Goal: Information Seeking & Learning: Learn about a topic

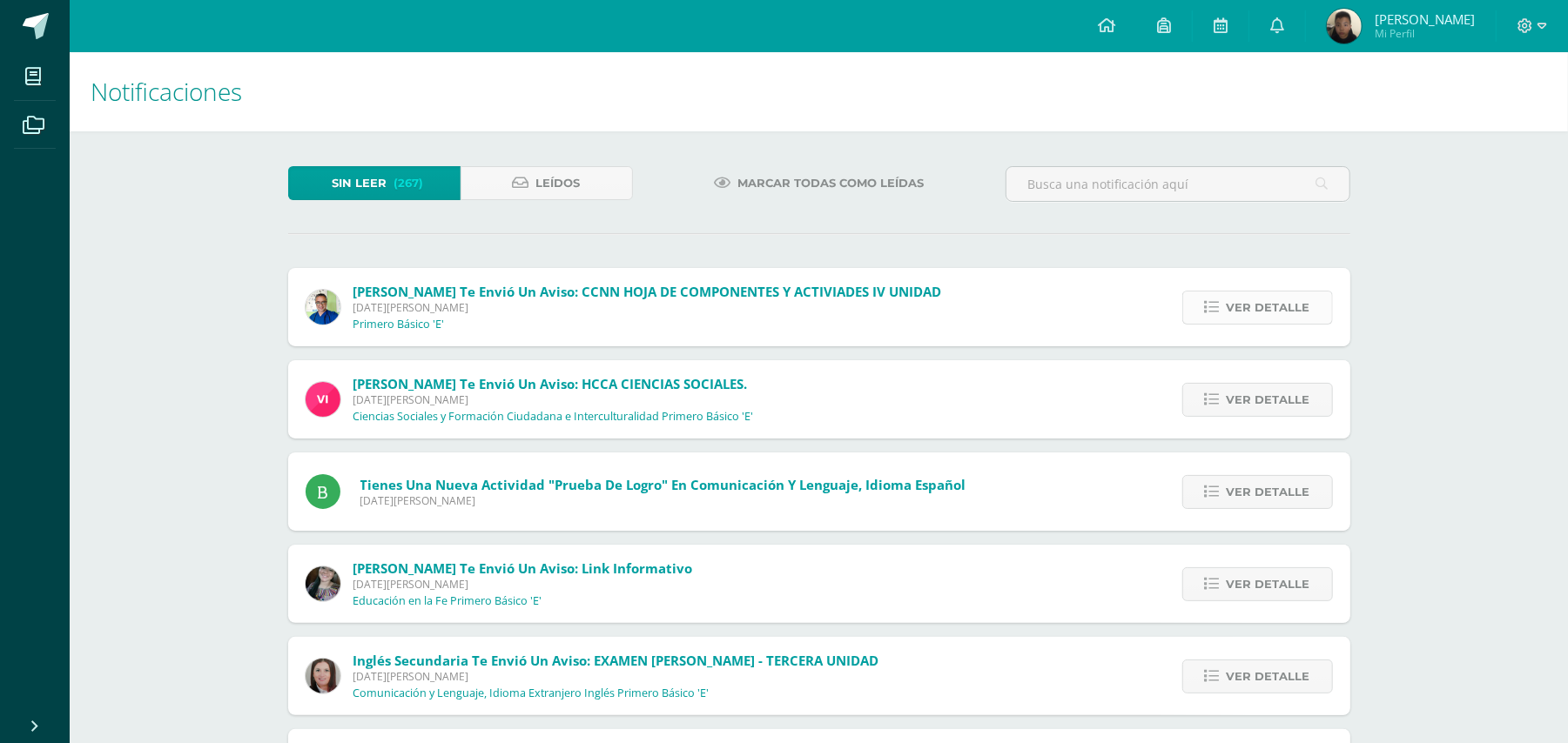
click at [1231, 303] on span "Ver detalle" at bounding box center [1268, 308] width 84 height 32
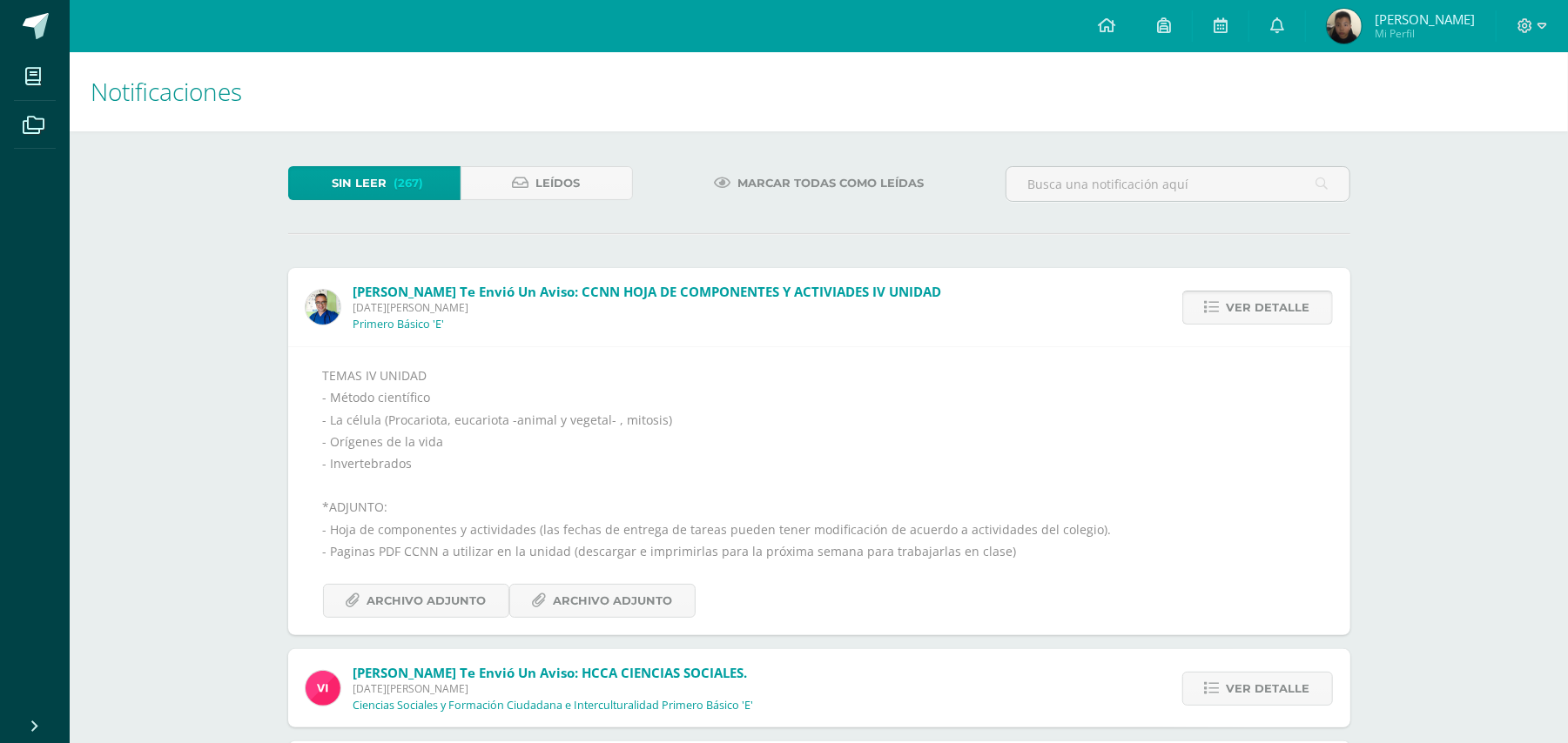
click at [1231, 303] on span "Ver detalle" at bounding box center [1268, 308] width 84 height 32
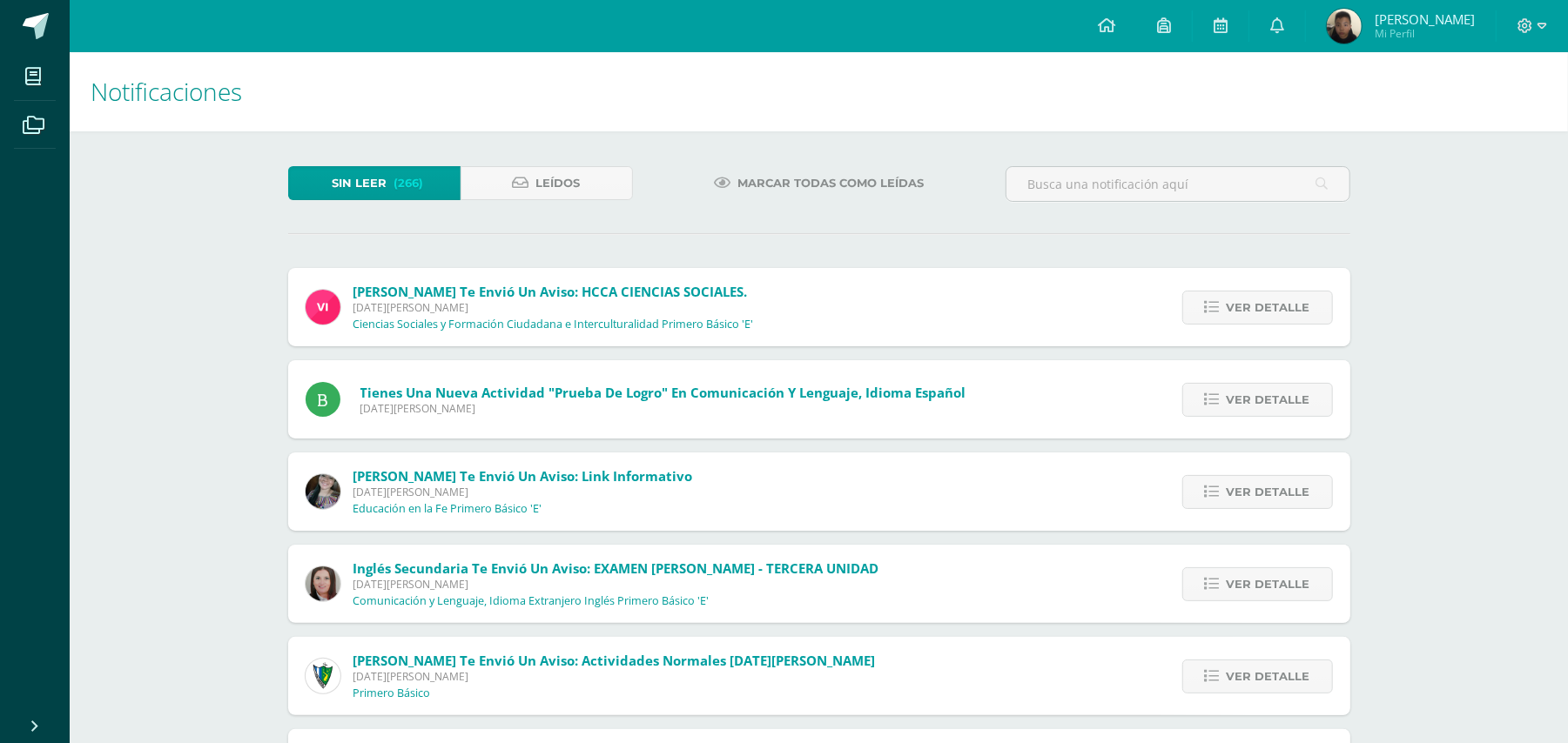
click at [1231, 303] on span "Ver detalle" at bounding box center [1268, 308] width 84 height 32
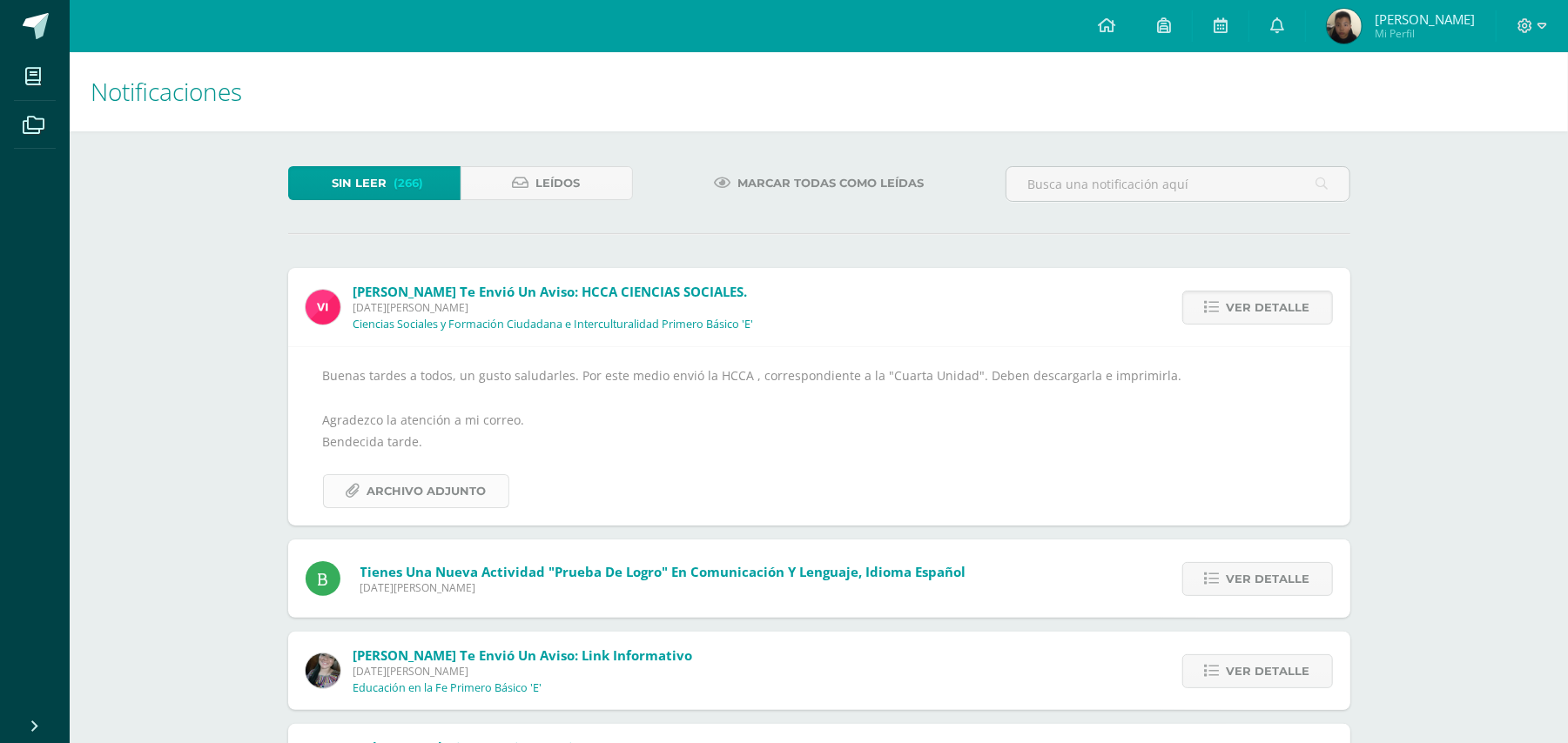
click at [441, 491] on span "Archivo Adjunto" at bounding box center [427, 491] width 120 height 32
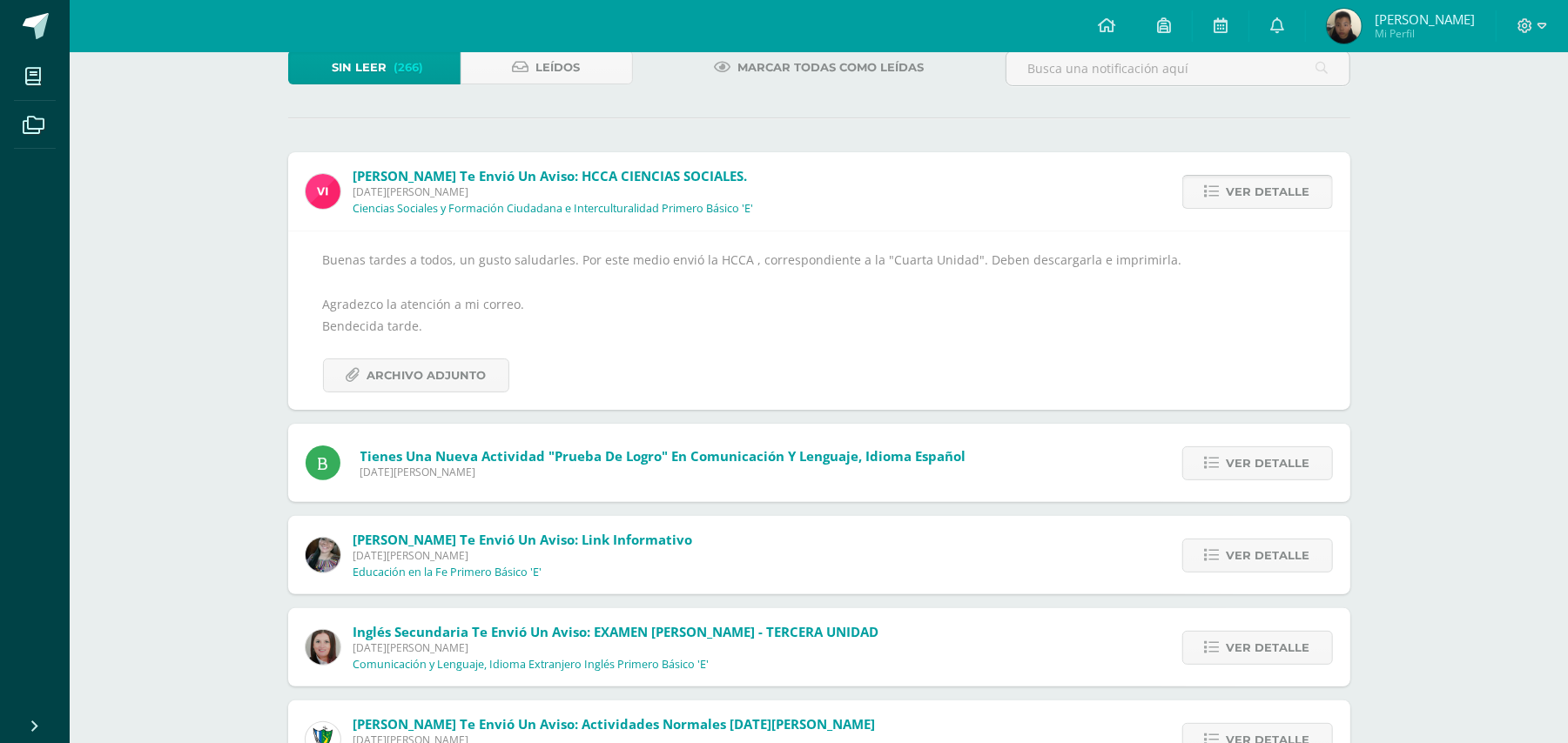
click at [1213, 186] on icon at bounding box center [1213, 192] width 15 height 15
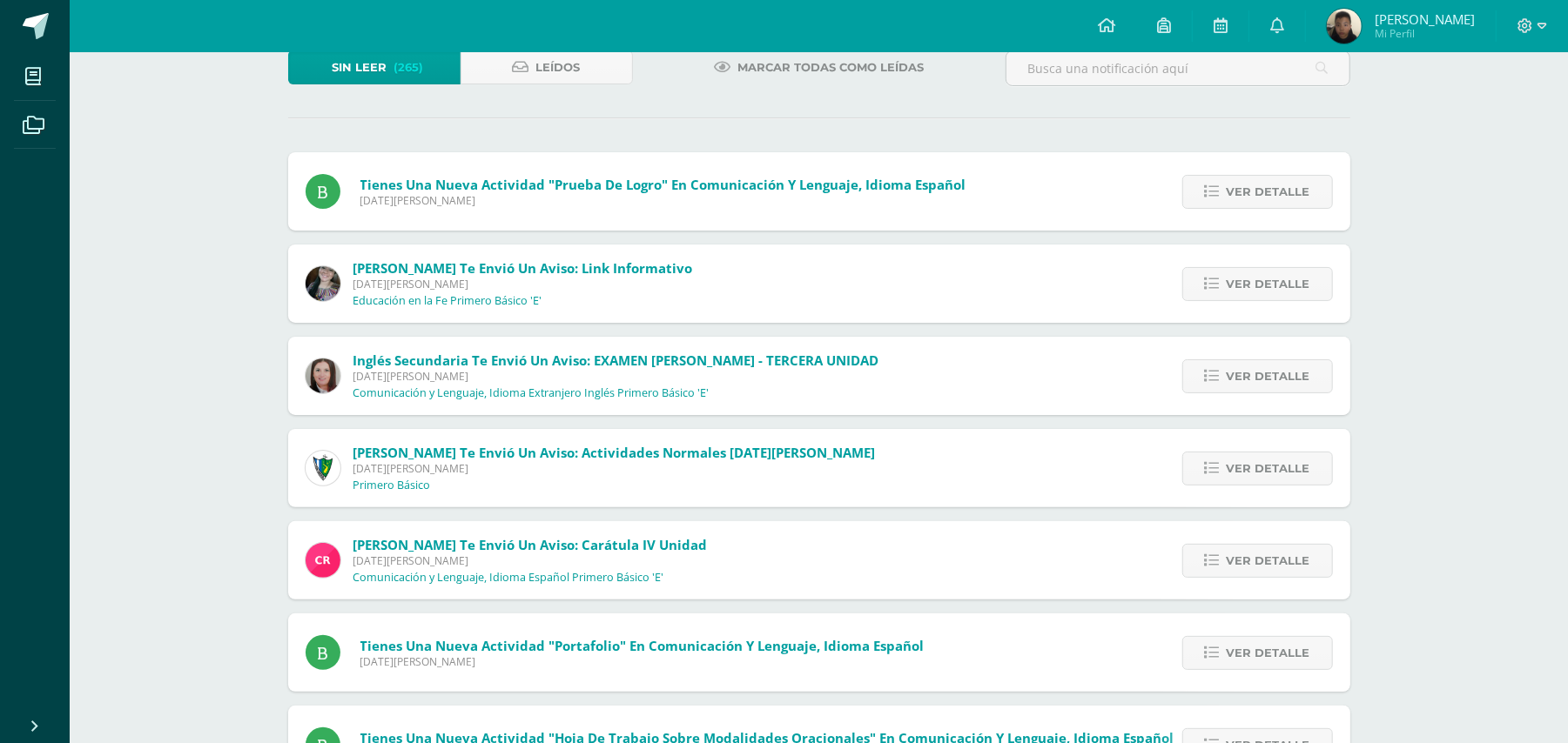
click at [1213, 186] on icon at bounding box center [1213, 192] width 15 height 15
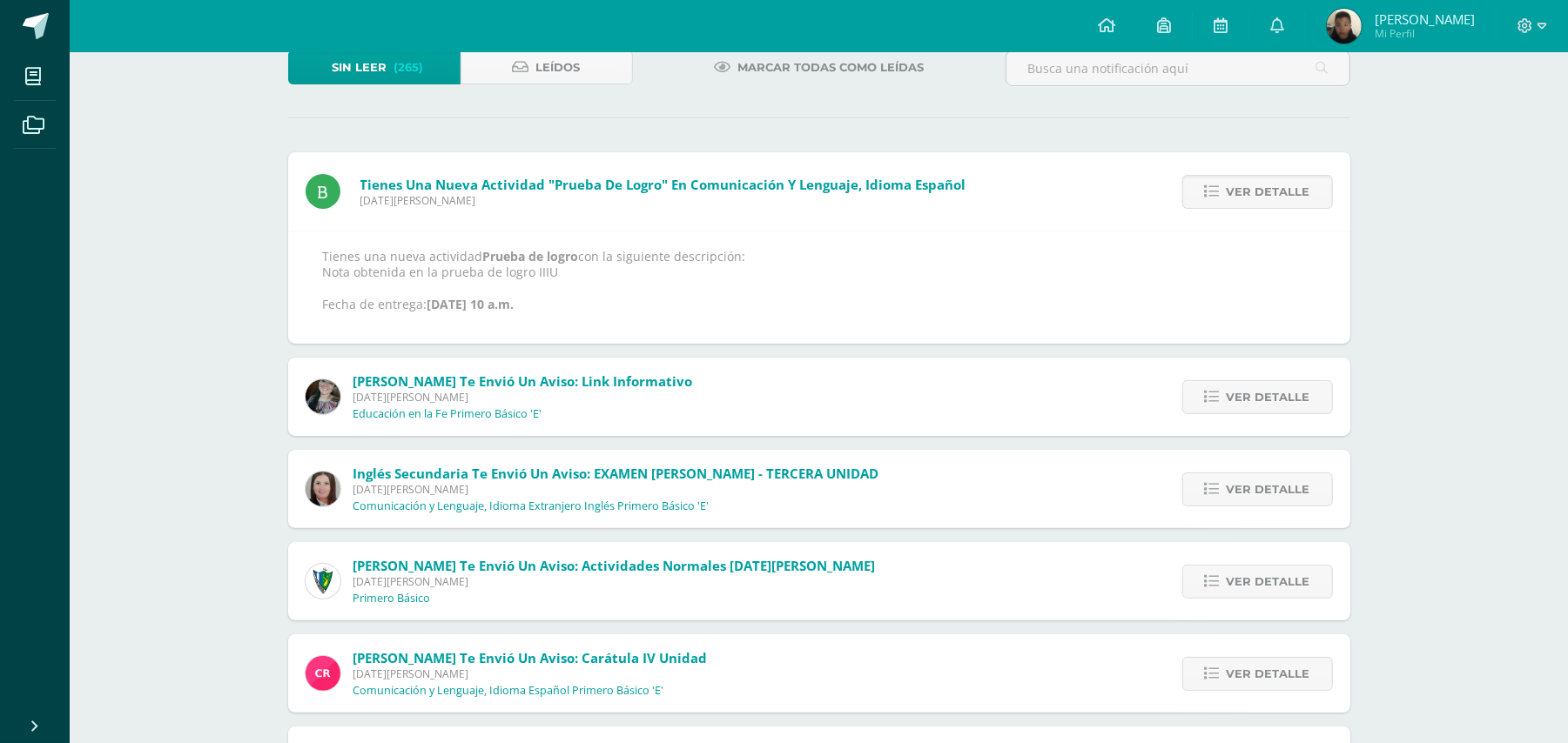
click at [1213, 186] on icon at bounding box center [1213, 192] width 15 height 15
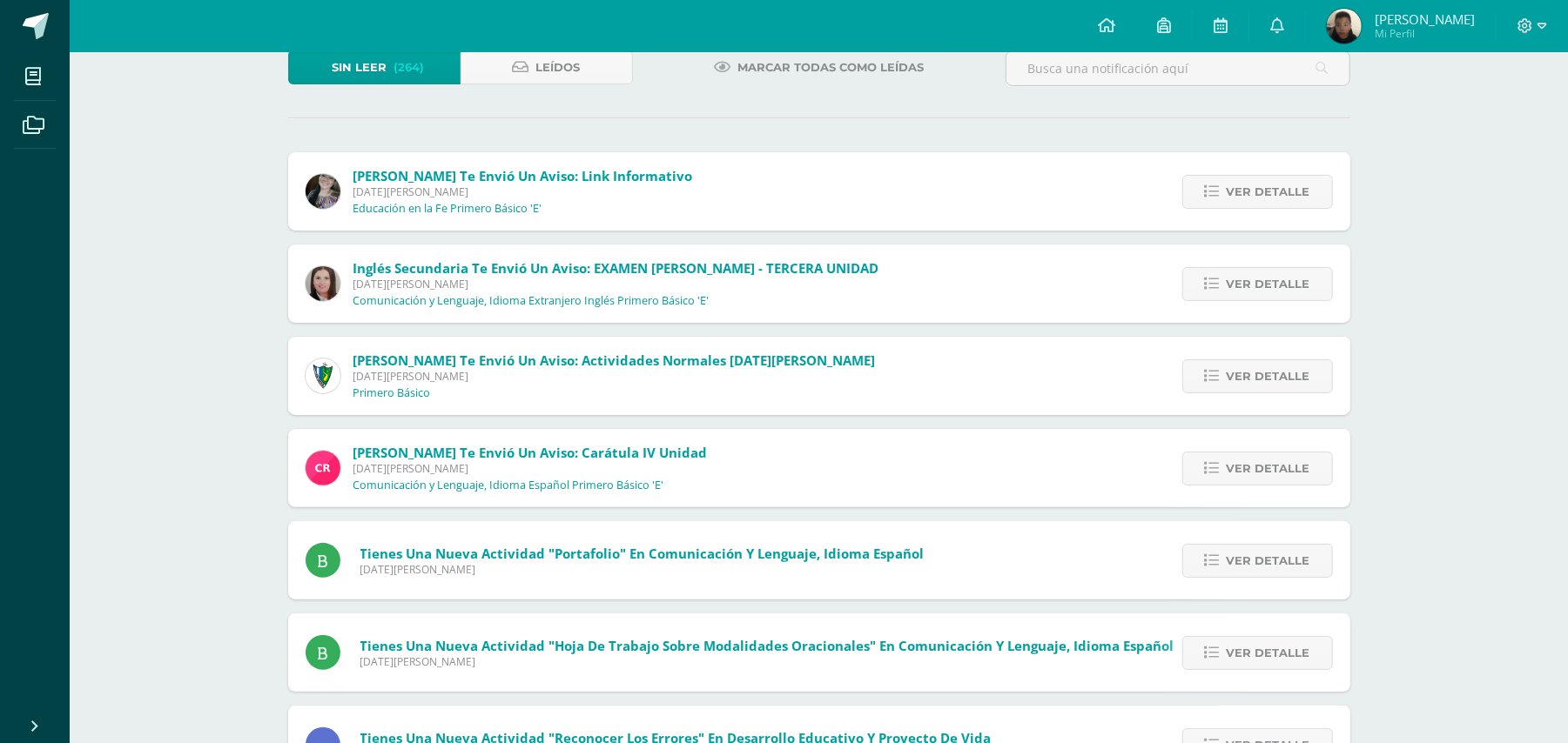
click at [1213, 186] on icon at bounding box center [1213, 192] width 15 height 15
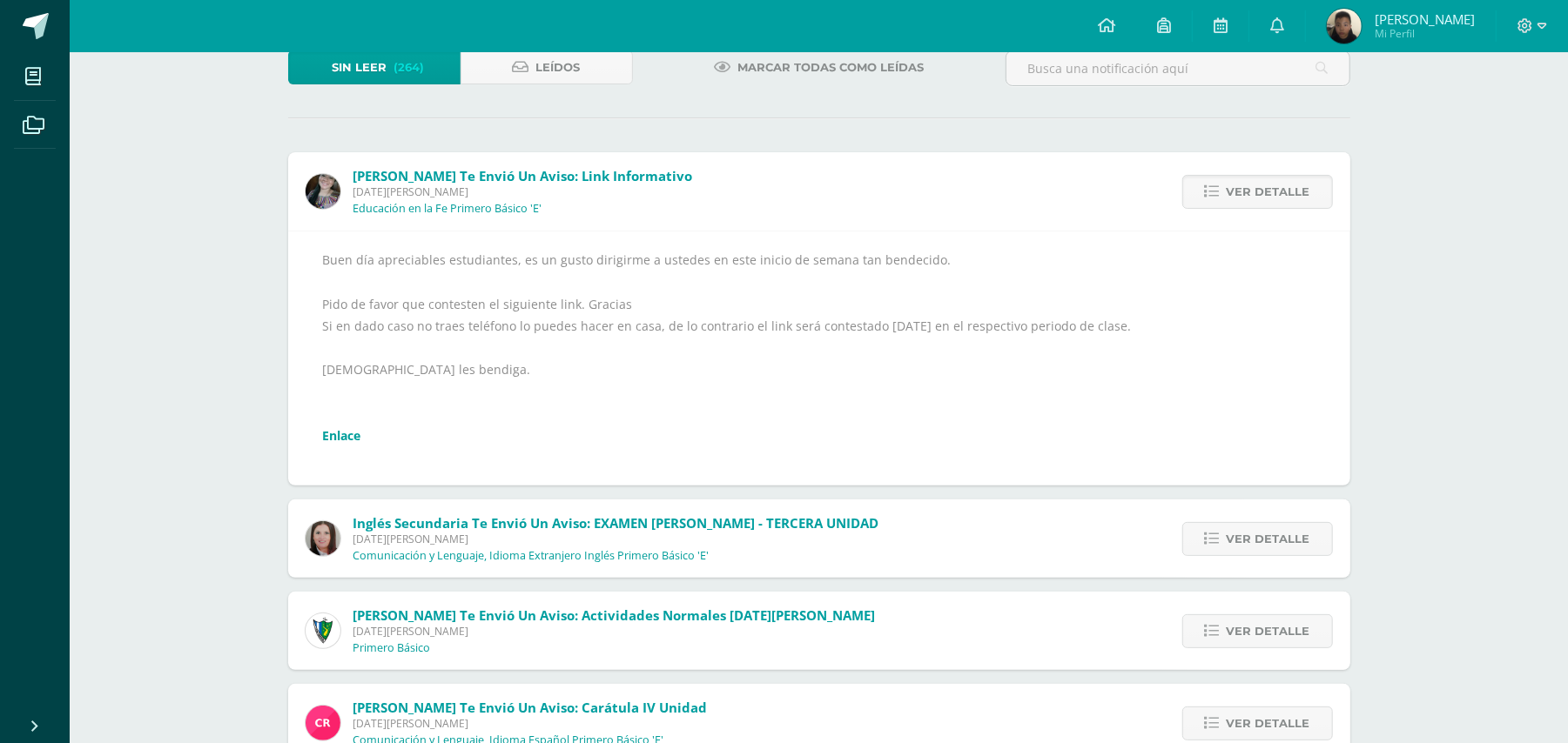
click at [1213, 186] on icon at bounding box center [1213, 192] width 15 height 15
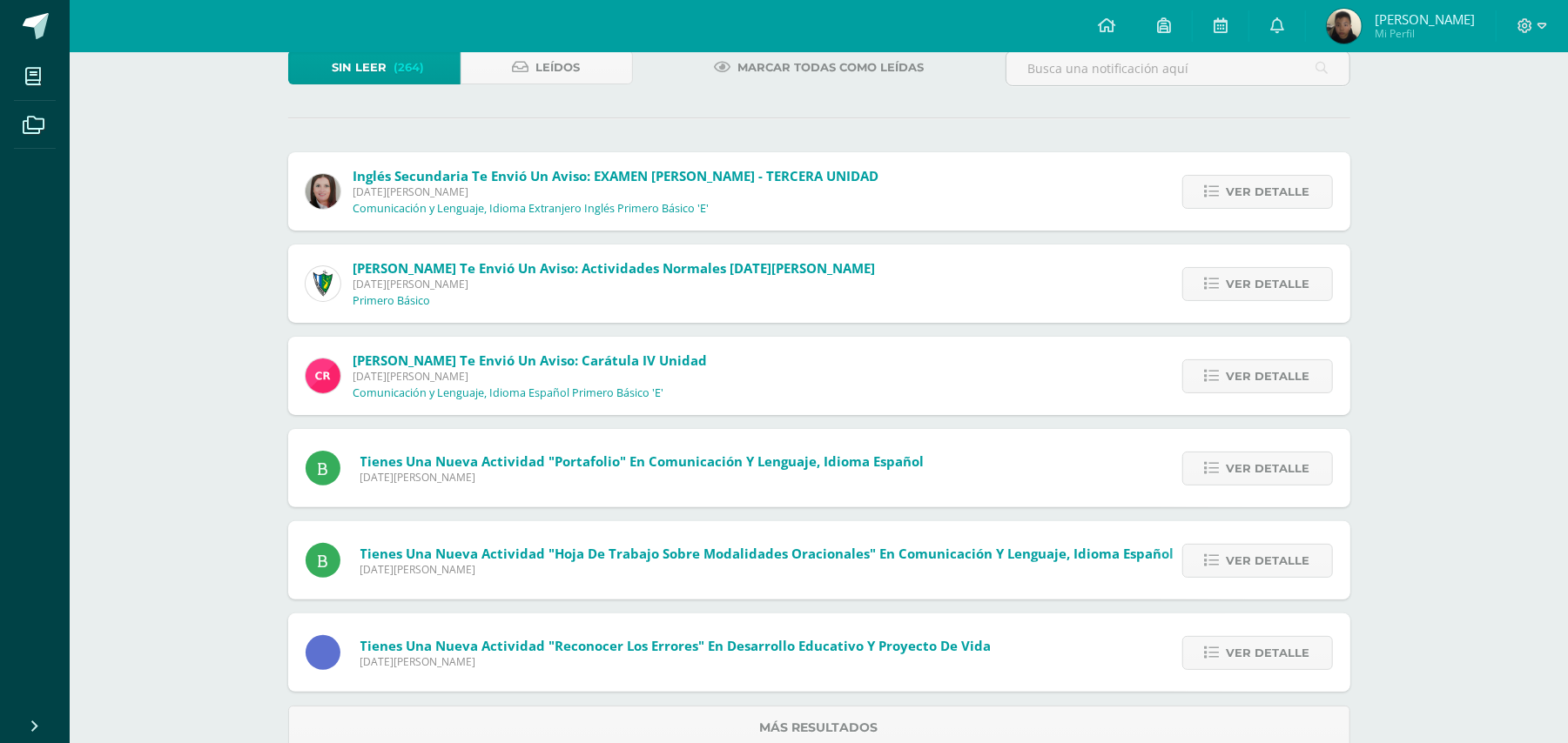
click at [1213, 186] on icon at bounding box center [1213, 192] width 15 height 15
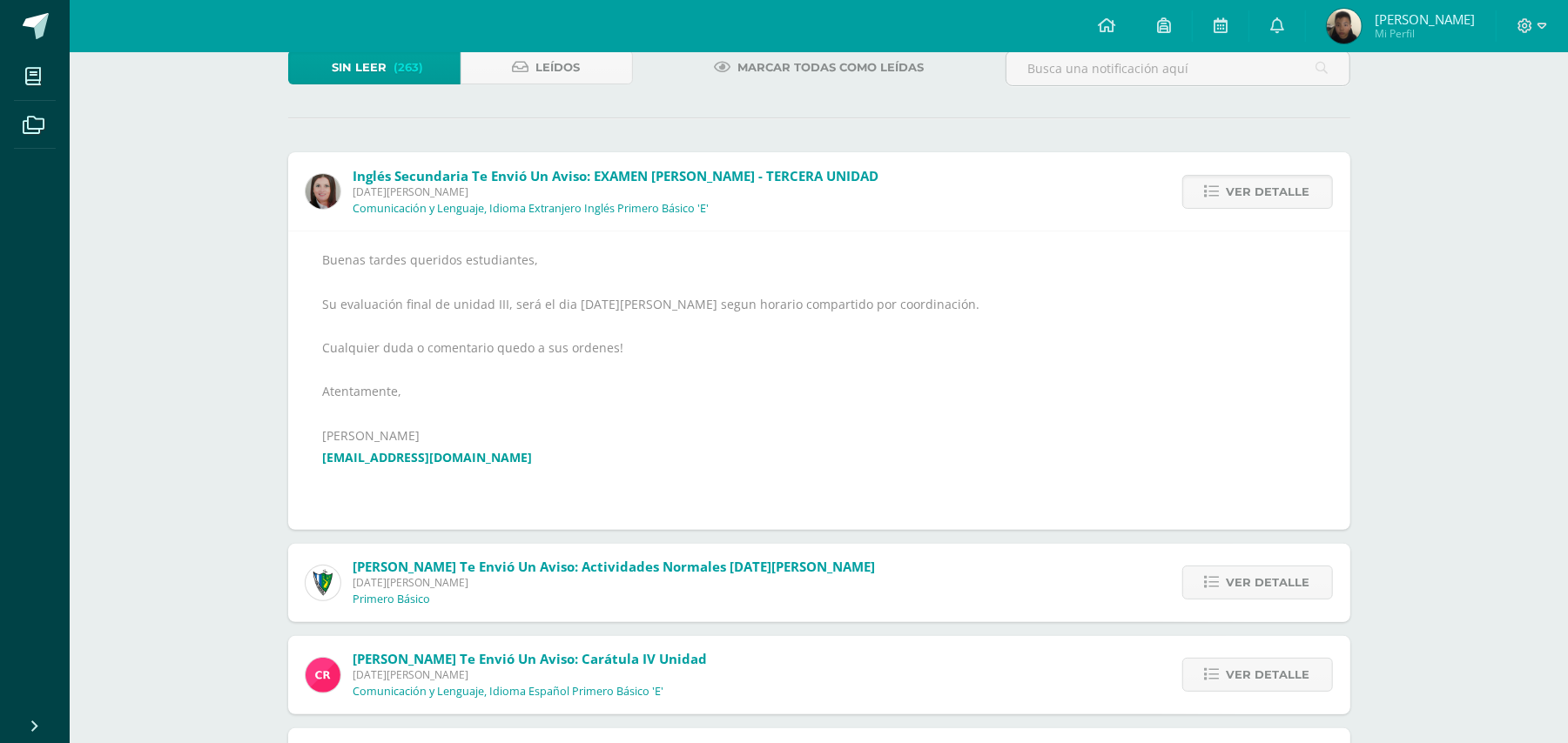
click at [1213, 186] on icon at bounding box center [1213, 192] width 15 height 15
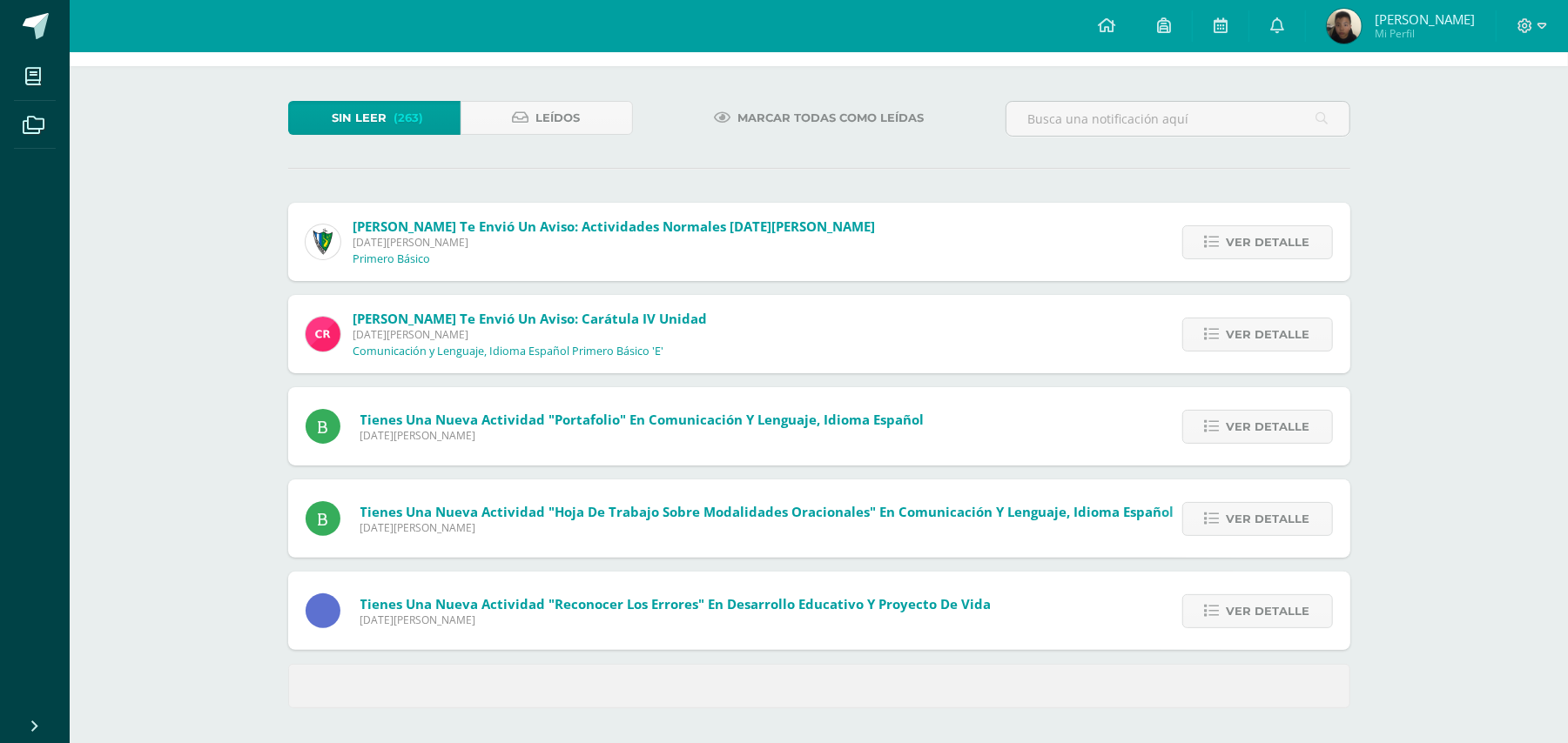
scroll to position [64, 0]
click at [1213, 186] on div "Sin leer (263) Leídos Marcar todas como leídas Inglés Secundaria te envió un av…" at bounding box center [819, 405] width 1132 height 677
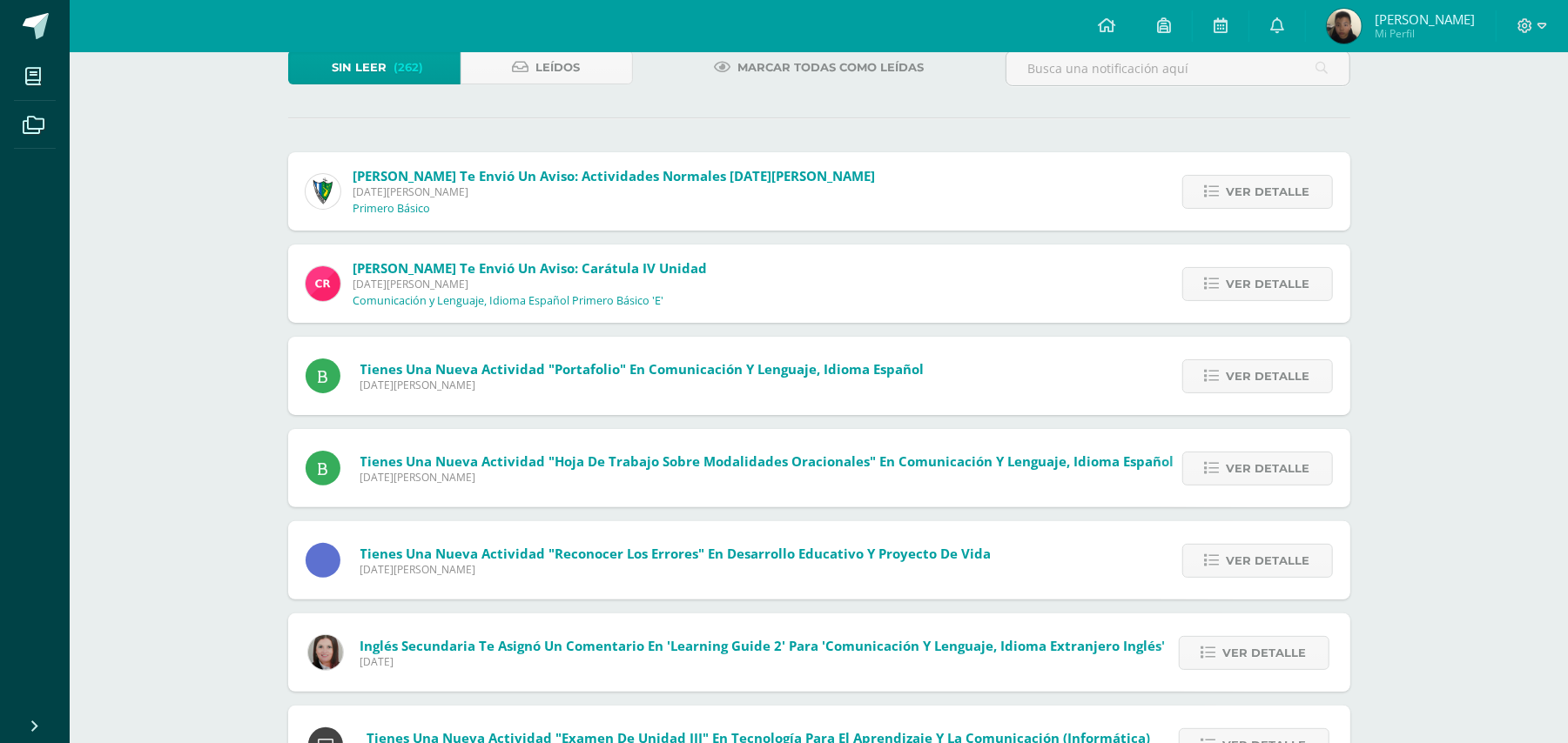
scroll to position [579, 0]
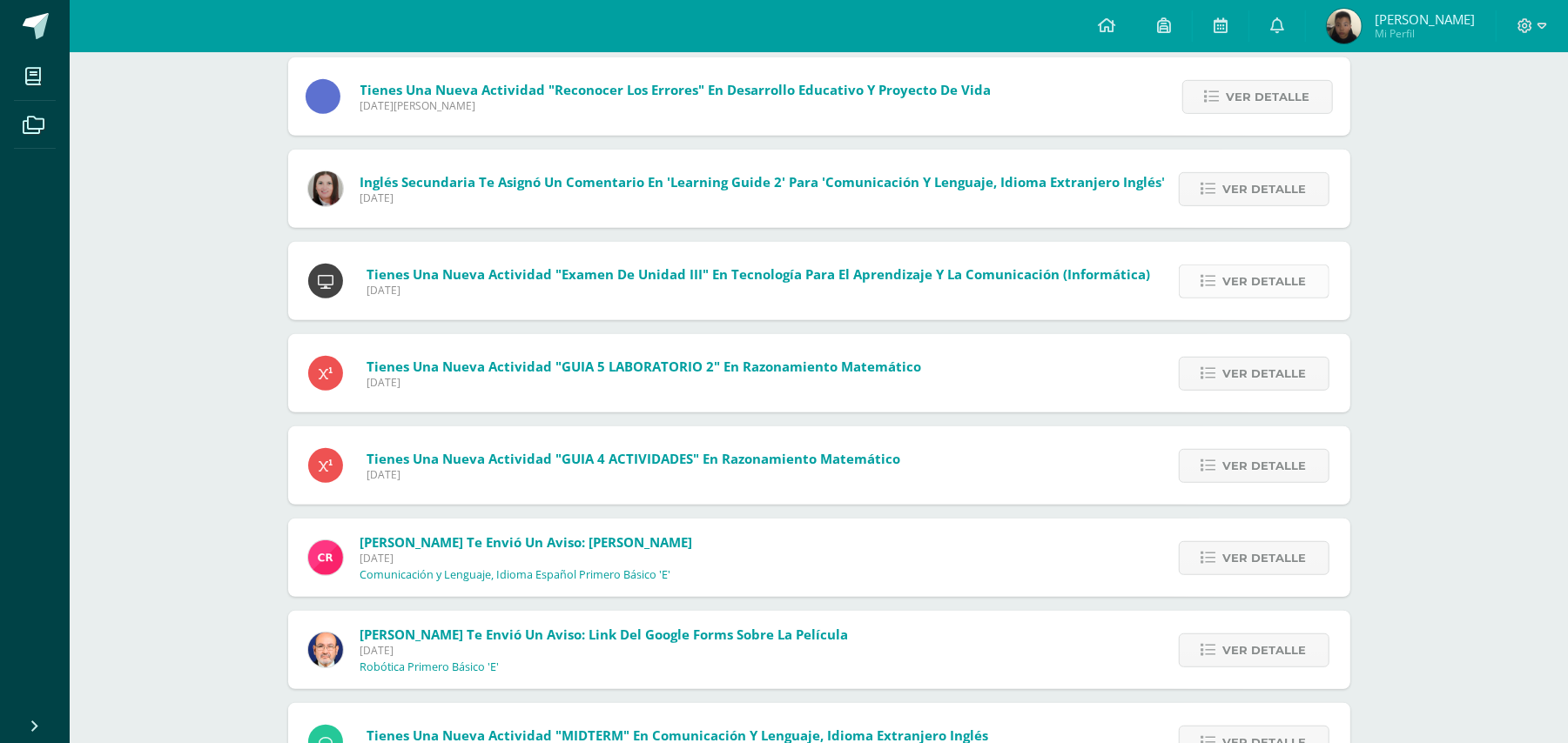
click at [1245, 275] on span "Ver detalle" at bounding box center [1265, 282] width 84 height 32
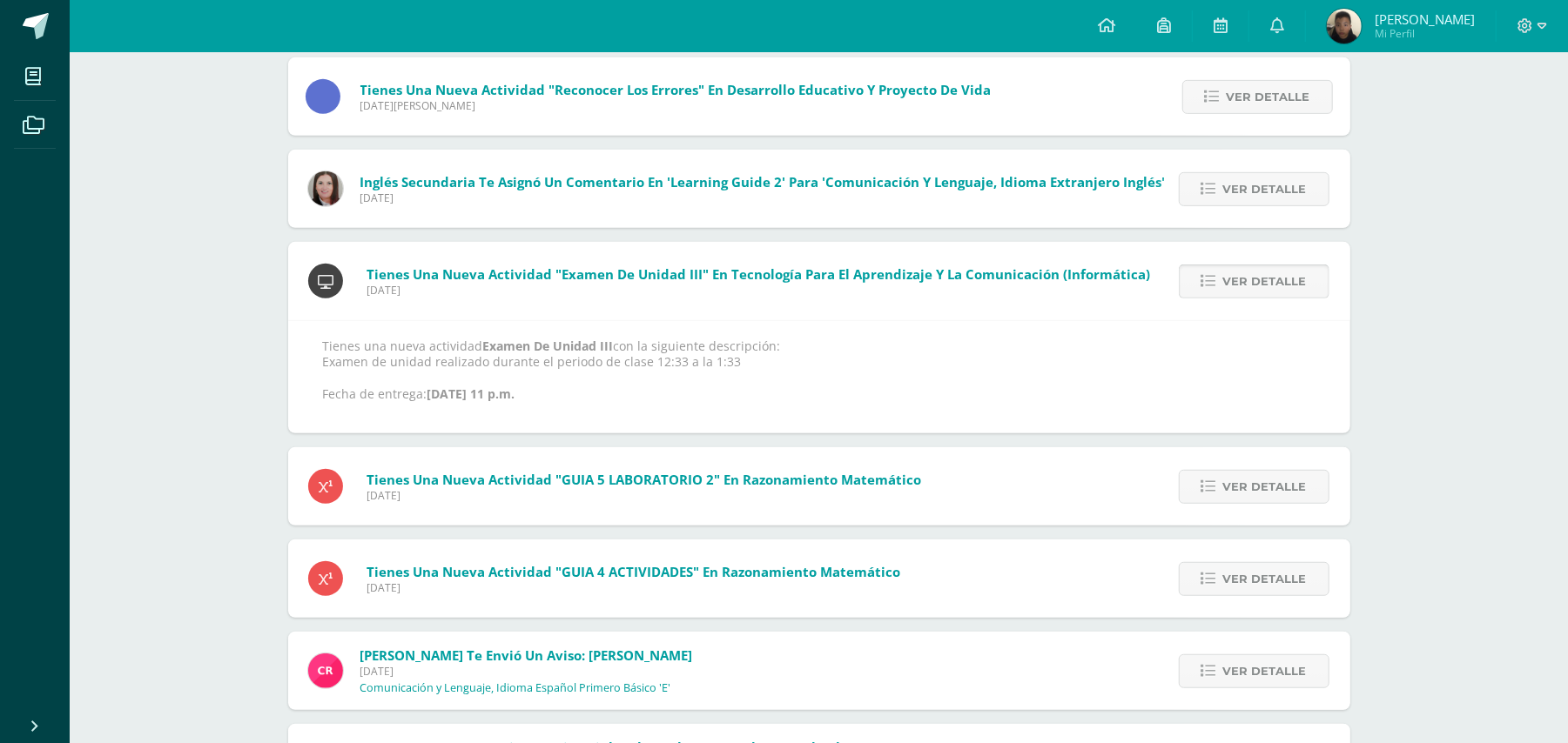
click at [1227, 279] on span "Ver detalle" at bounding box center [1265, 282] width 84 height 32
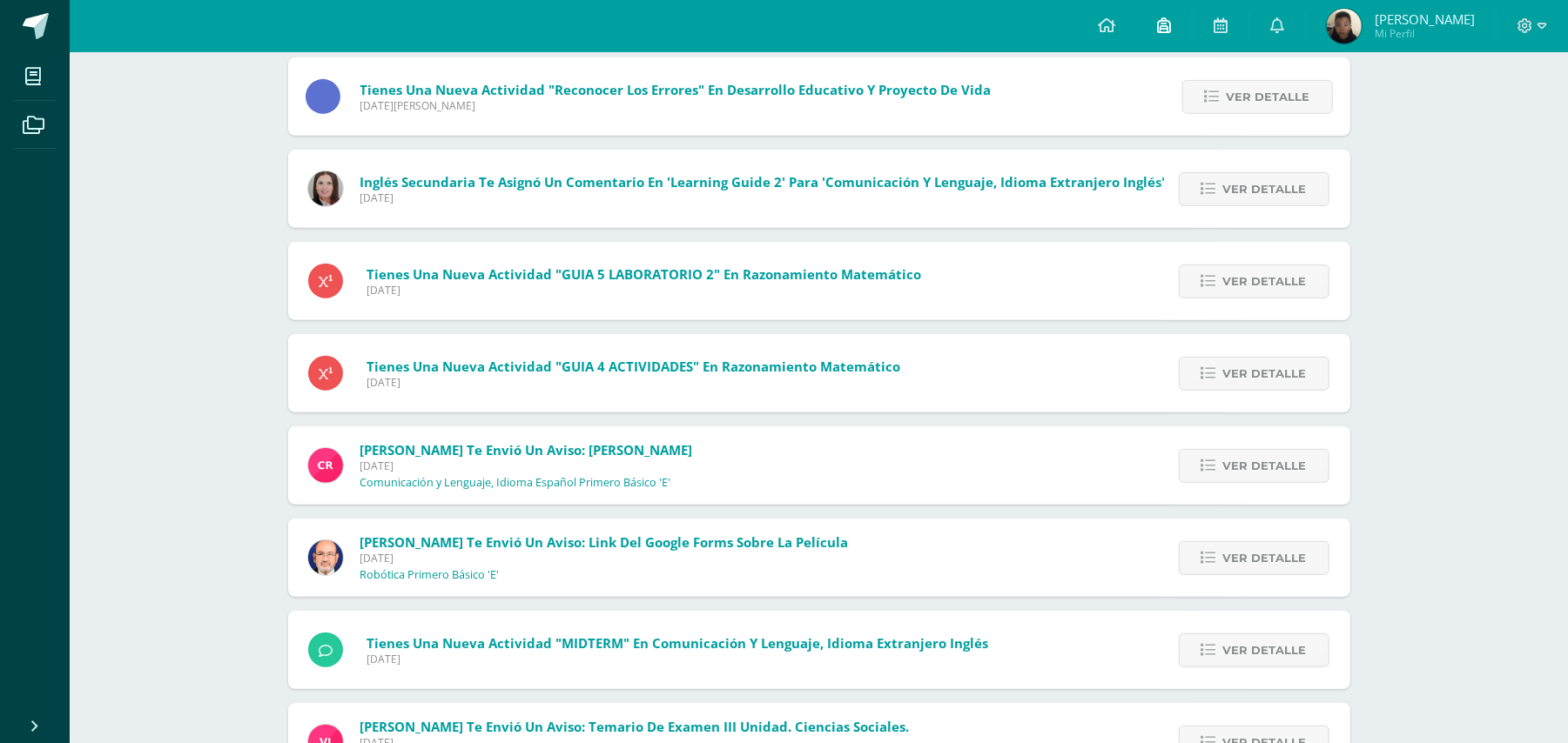
click at [1148, 17] on link at bounding box center [1164, 25] width 56 height 52
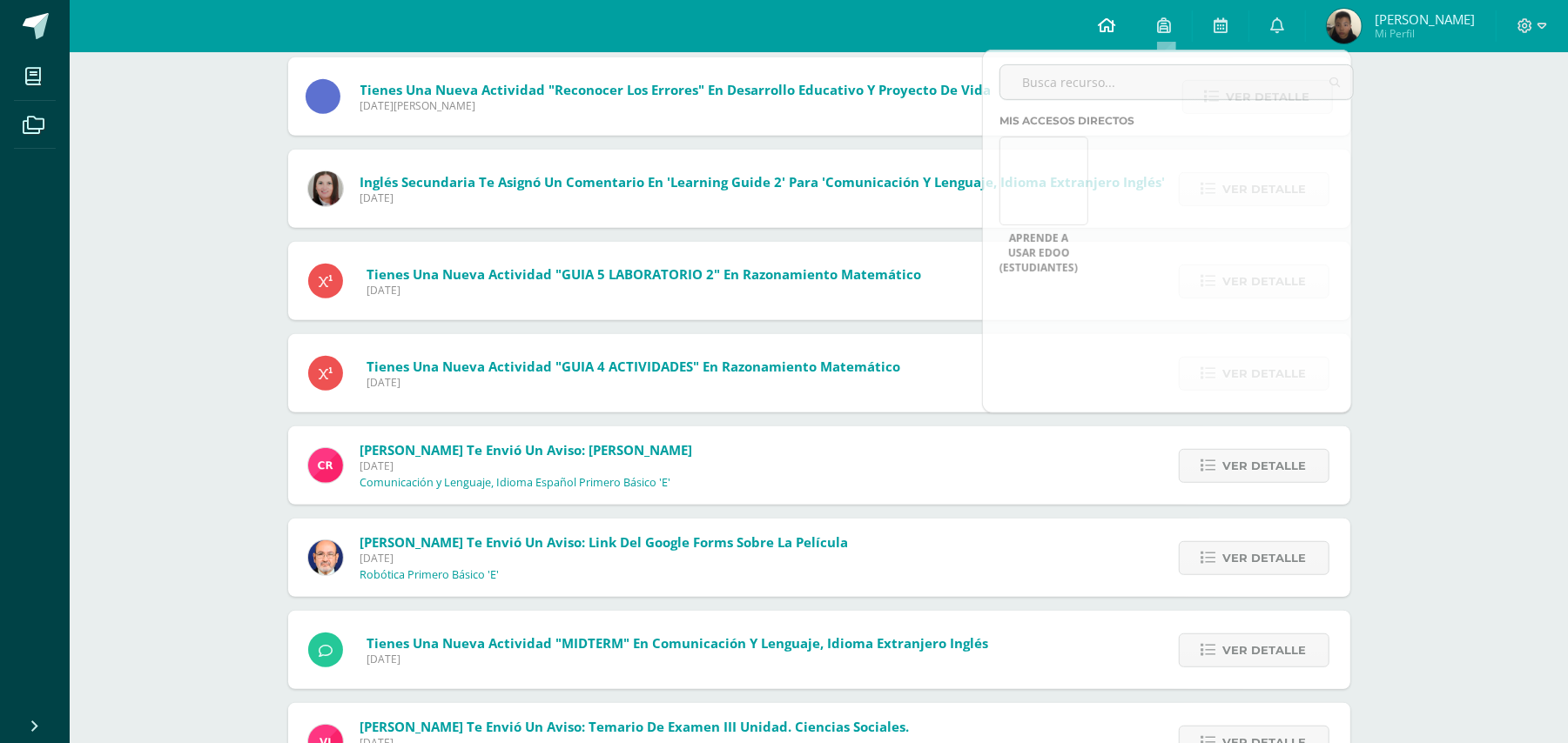
click at [1108, 28] on icon at bounding box center [1106, 24] width 17 height 16
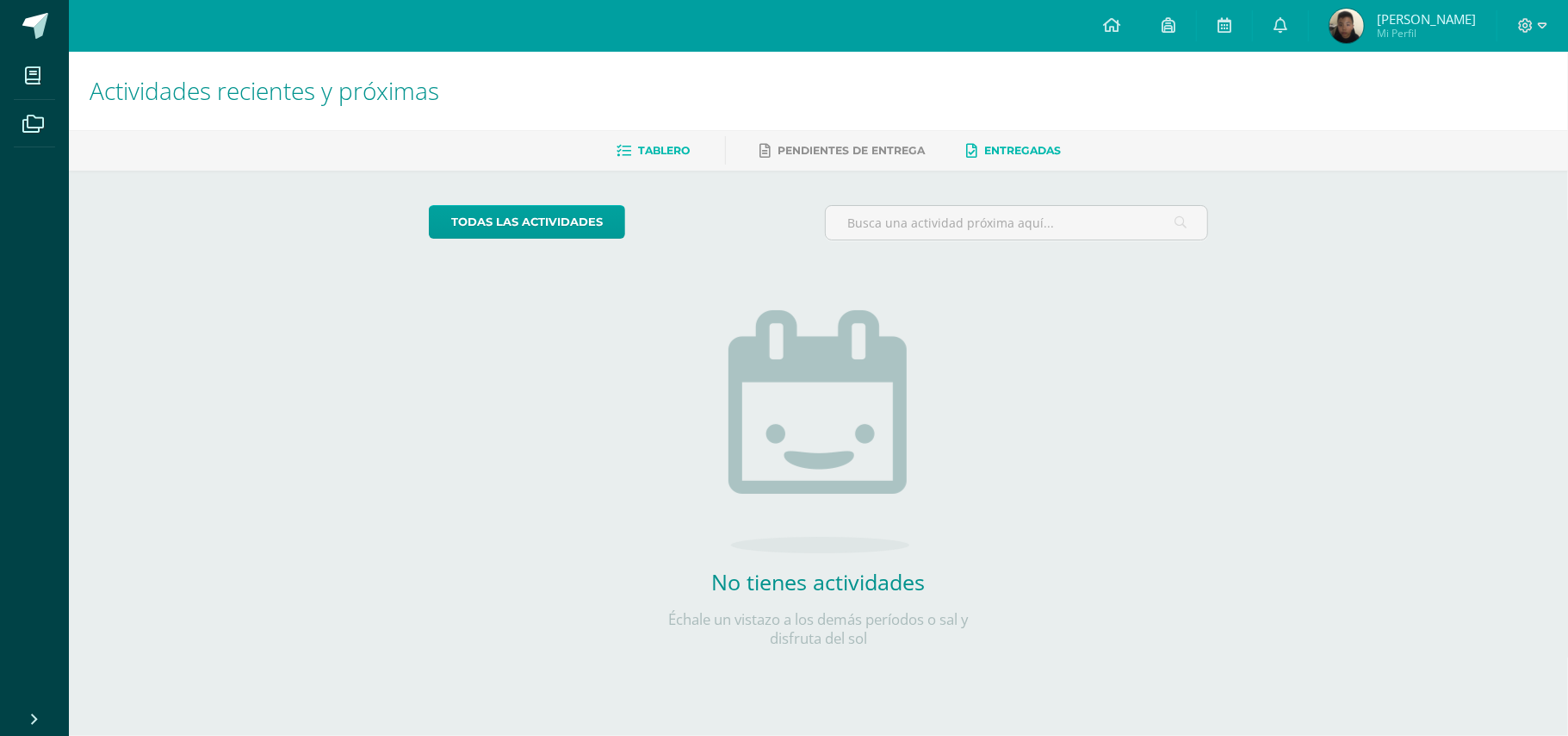
click at [993, 148] on span "Entregadas" at bounding box center [1024, 150] width 76 height 13
click at [884, 160] on link "Pendientes de entrega" at bounding box center [843, 151] width 165 height 28
click at [1030, 153] on span "Entregadas" at bounding box center [1024, 150] width 76 height 13
click at [658, 150] on span "Tablero" at bounding box center [665, 150] width 51 height 13
click at [669, 148] on span "Tablero" at bounding box center [665, 150] width 51 height 13
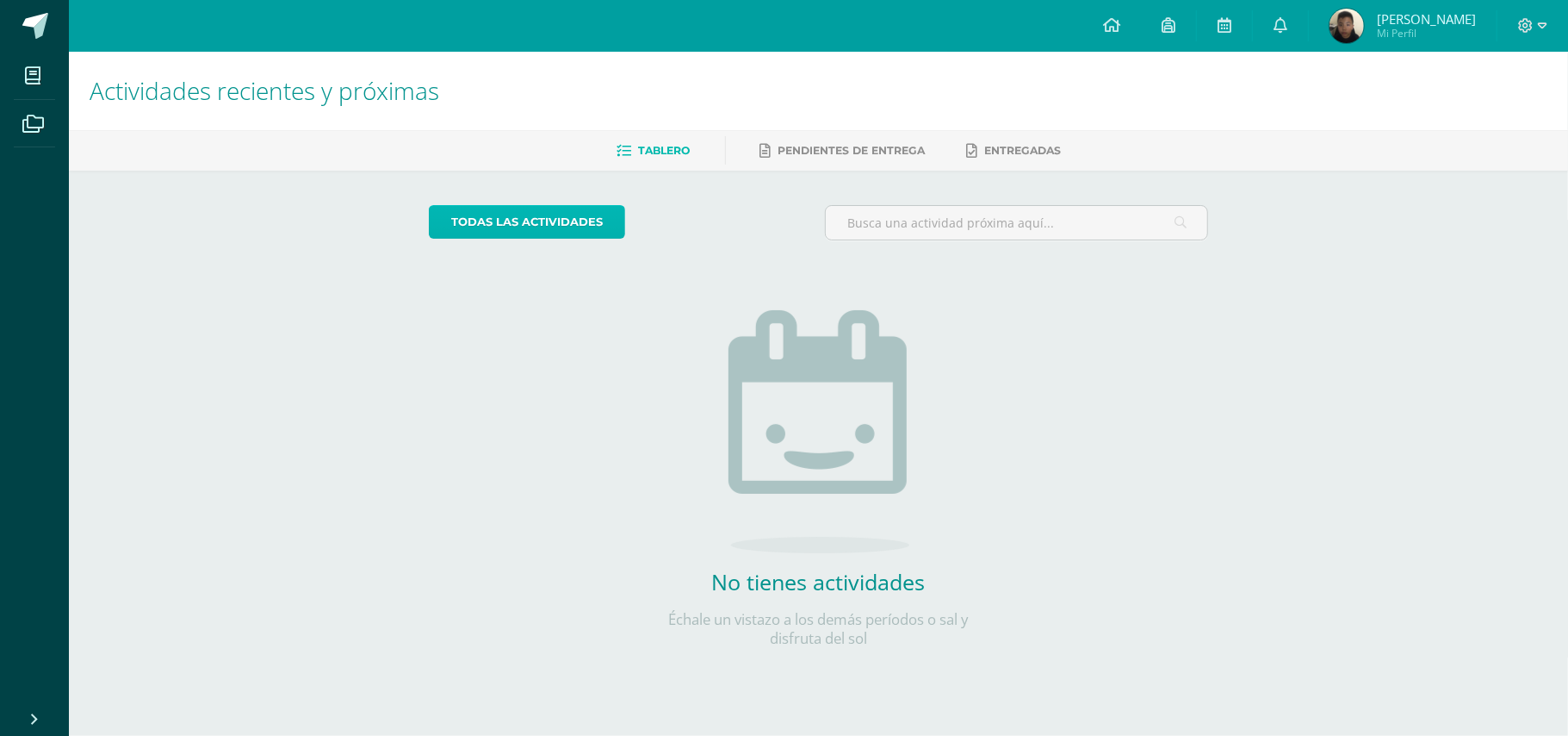
click at [563, 231] on link "todas las Actividades" at bounding box center [527, 222] width 197 height 34
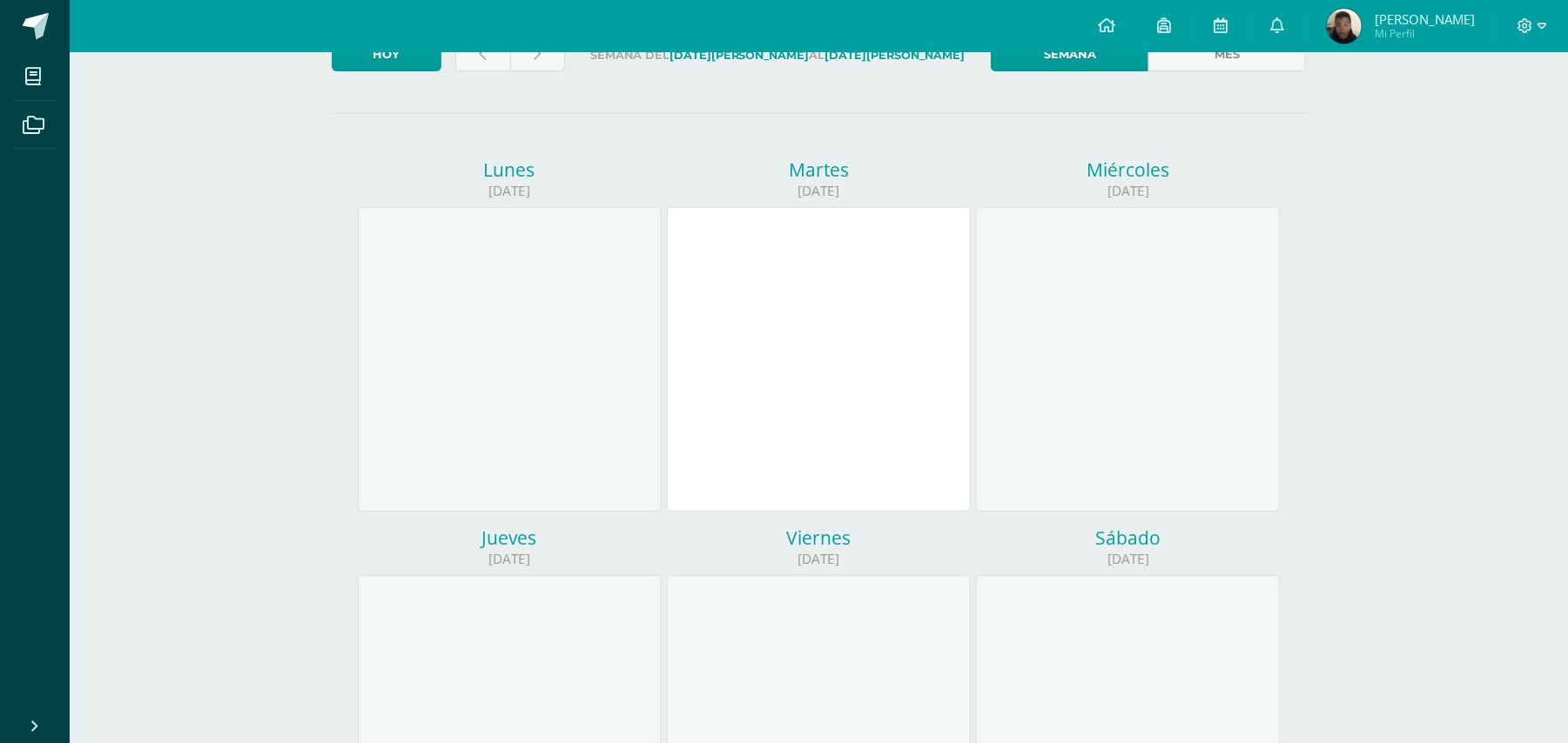
scroll to position [12, 0]
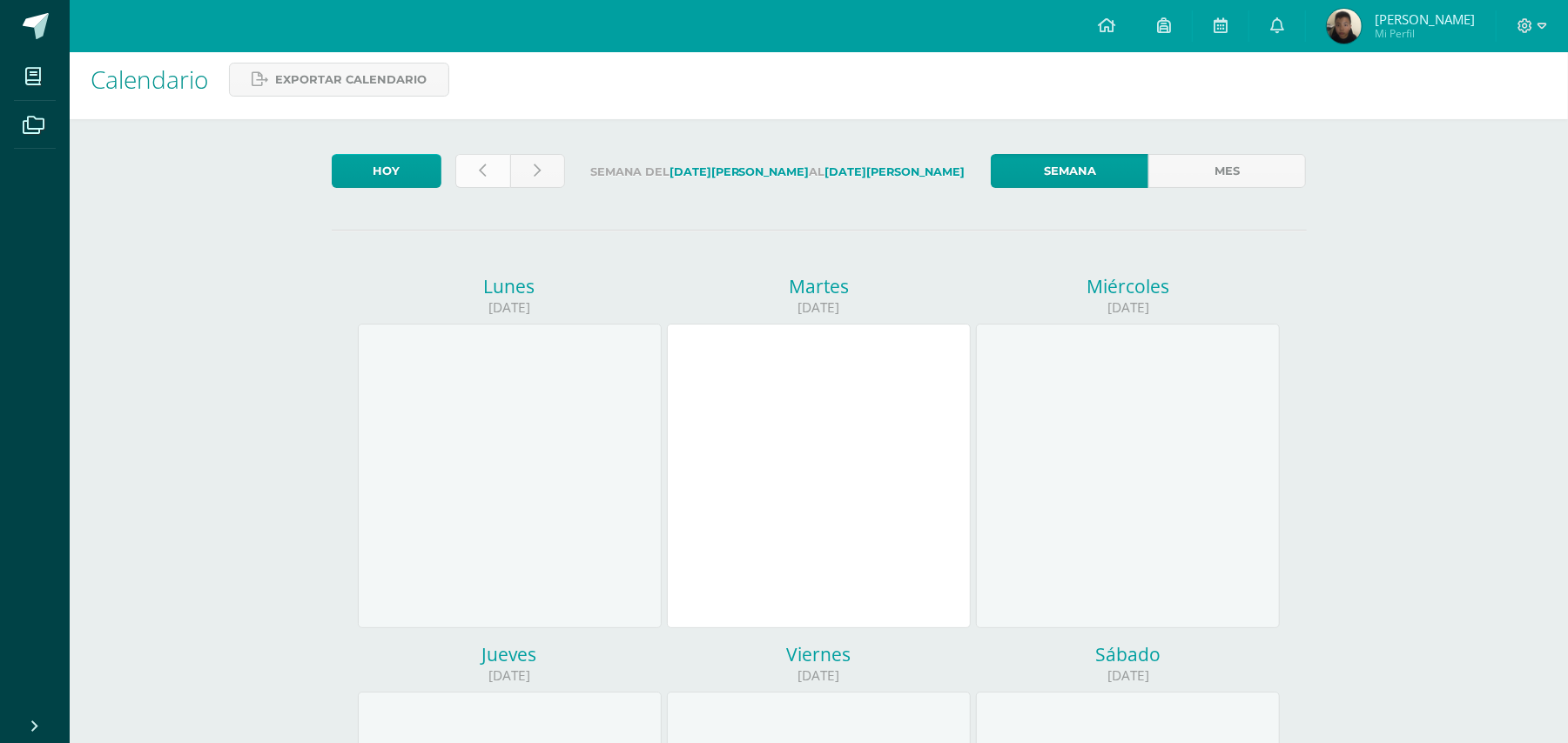
click at [480, 166] on icon at bounding box center [482, 171] width 7 height 15
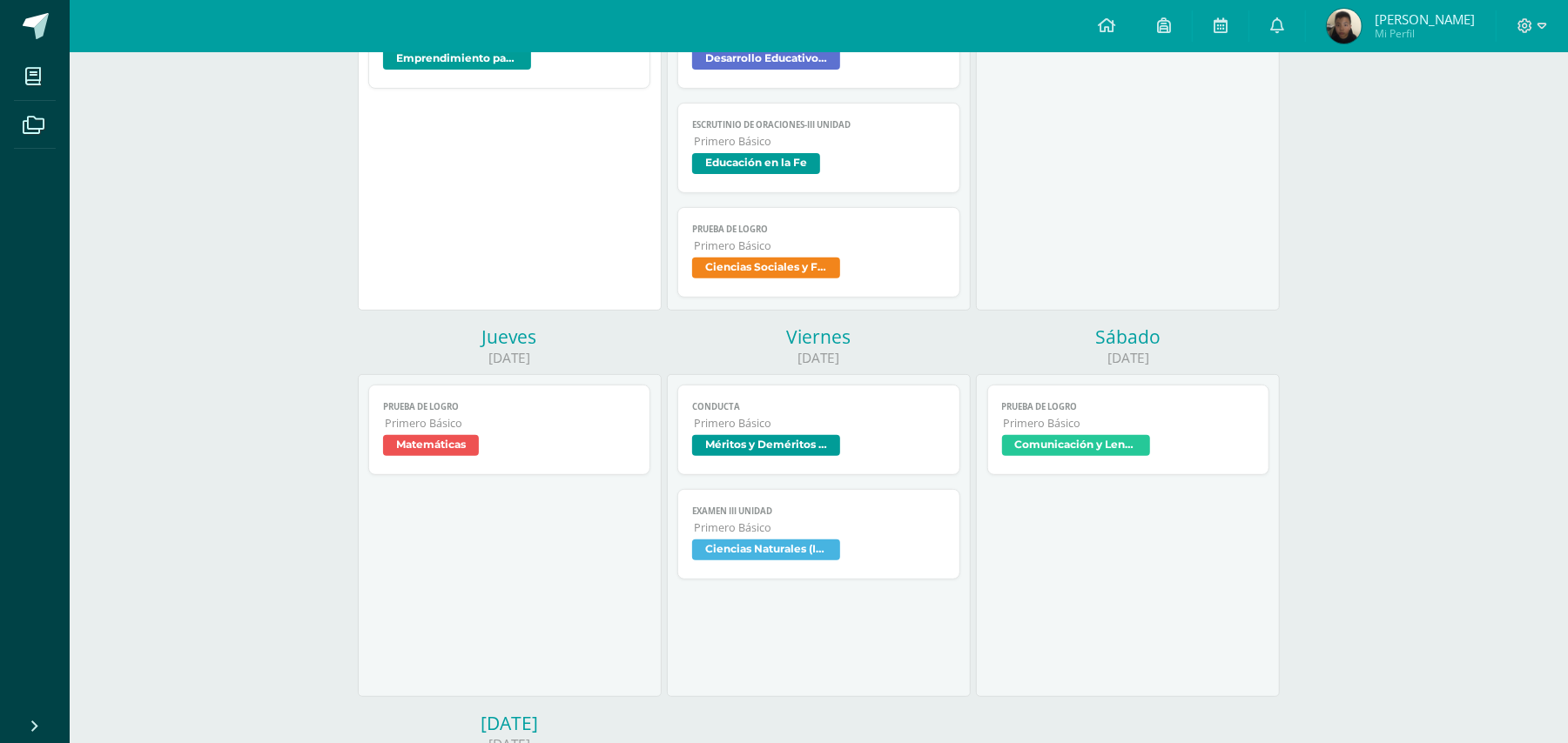
scroll to position [232, 0]
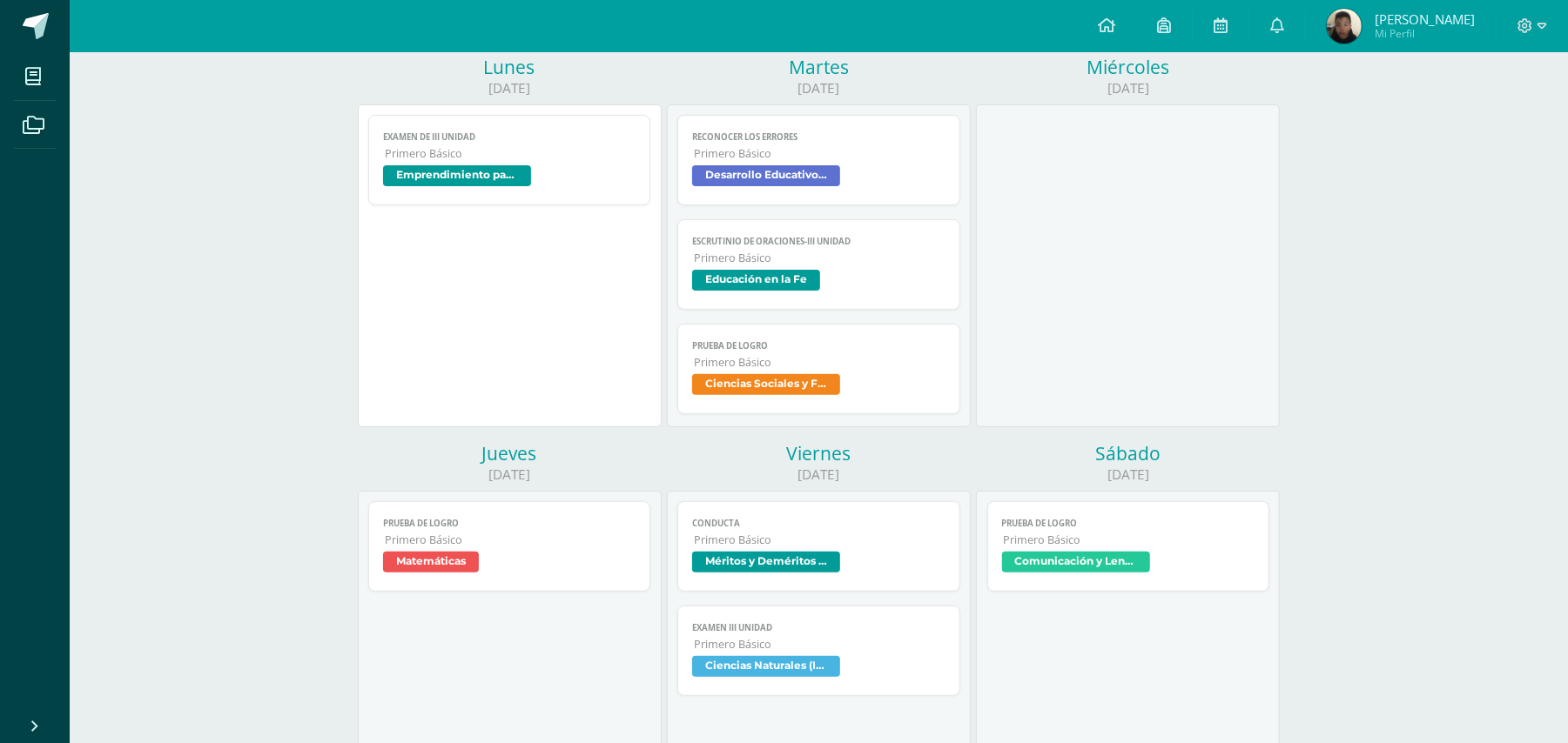
click at [780, 147] on span "Primero Básico" at bounding box center [819, 153] width 252 height 15
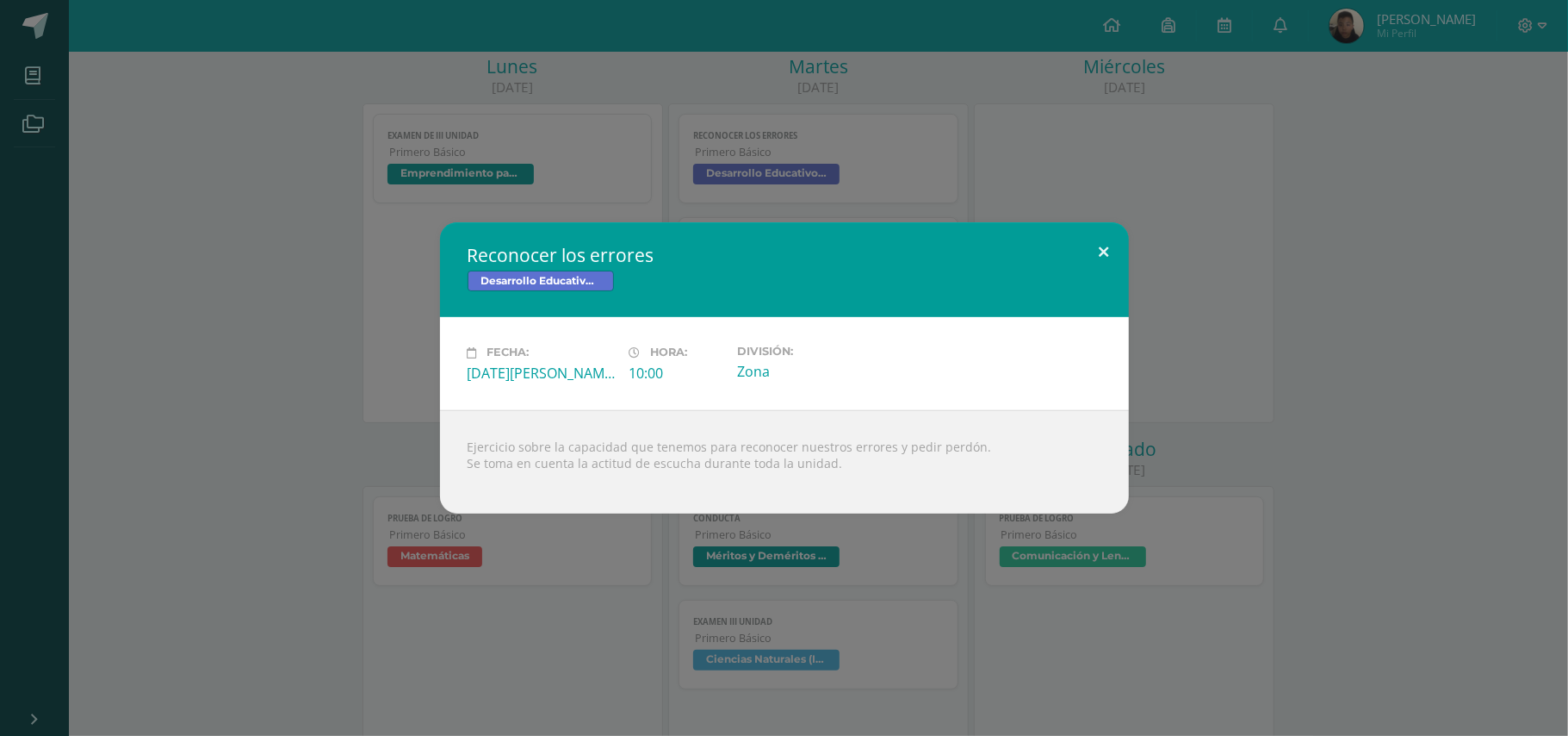
click at [1097, 236] on button at bounding box center [1105, 251] width 49 height 59
